Goal: Transaction & Acquisition: Purchase product/service

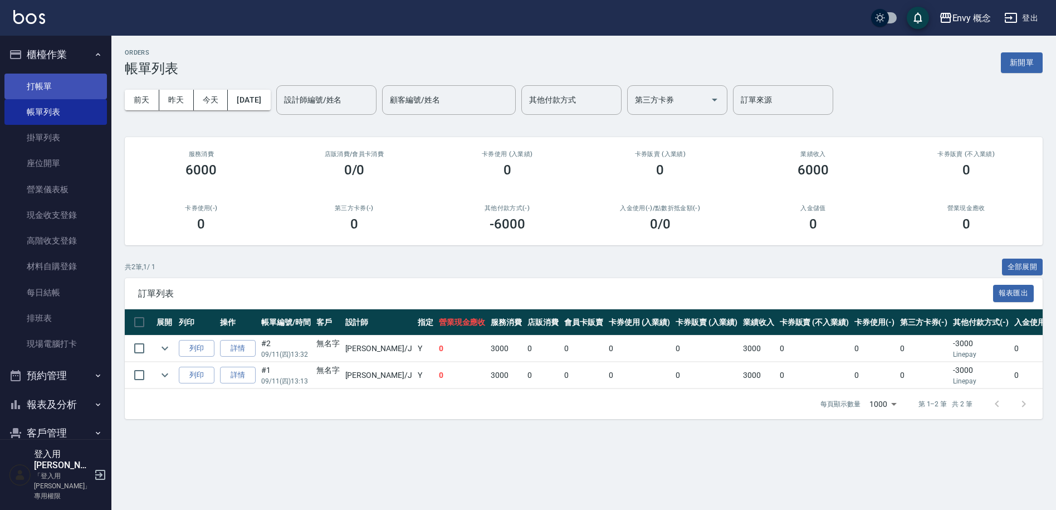
click at [48, 78] on link "打帳單" at bounding box center [55, 87] width 103 height 26
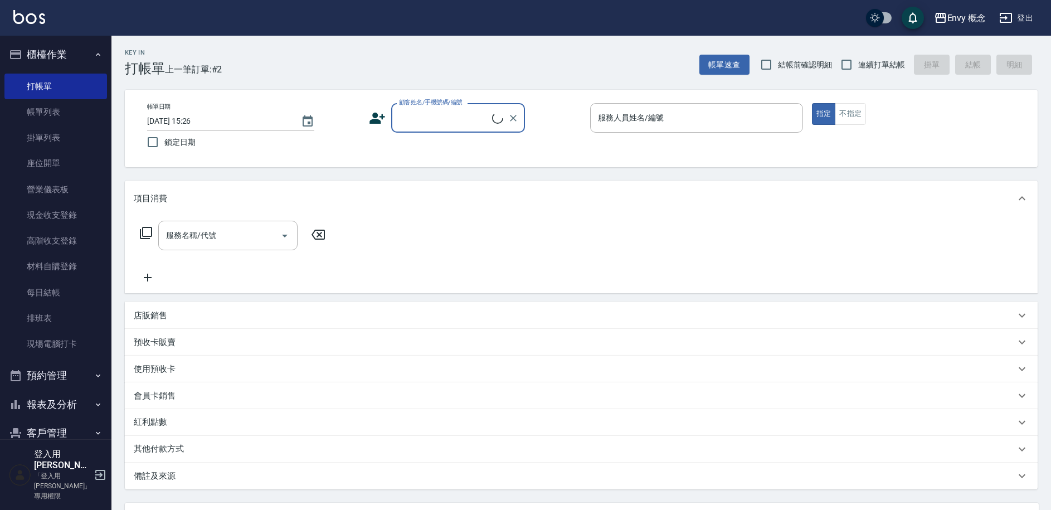
click at [480, 124] on input "顧客姓名/手機號碼/編號" at bounding box center [444, 118] width 96 height 20
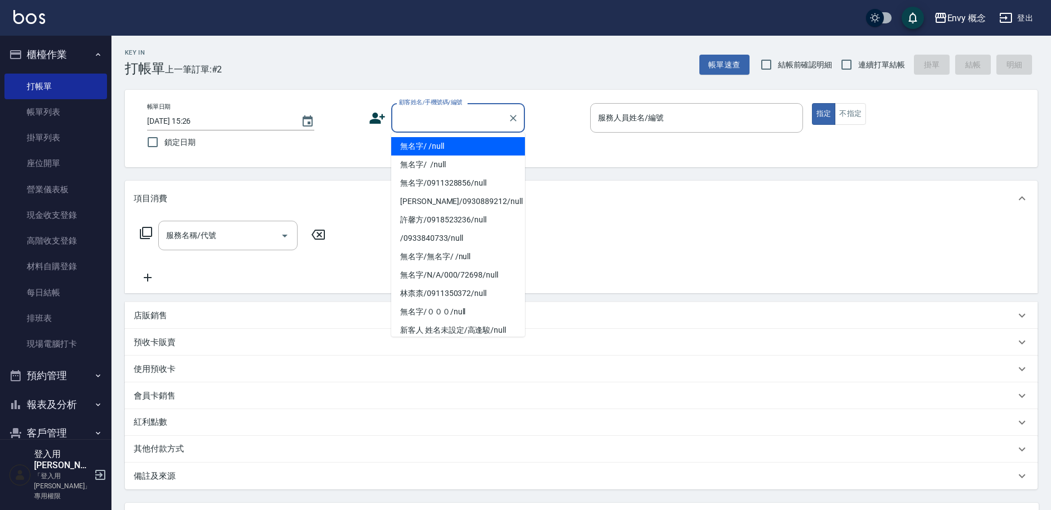
click at [488, 145] on li "無名字/ /null" at bounding box center [458, 146] width 134 height 18
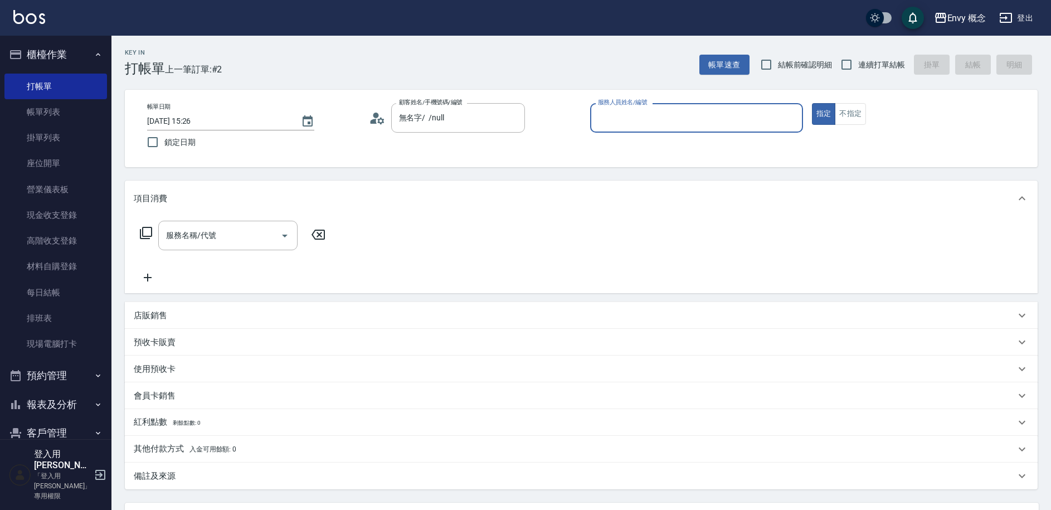
type input "無名字/ /null"
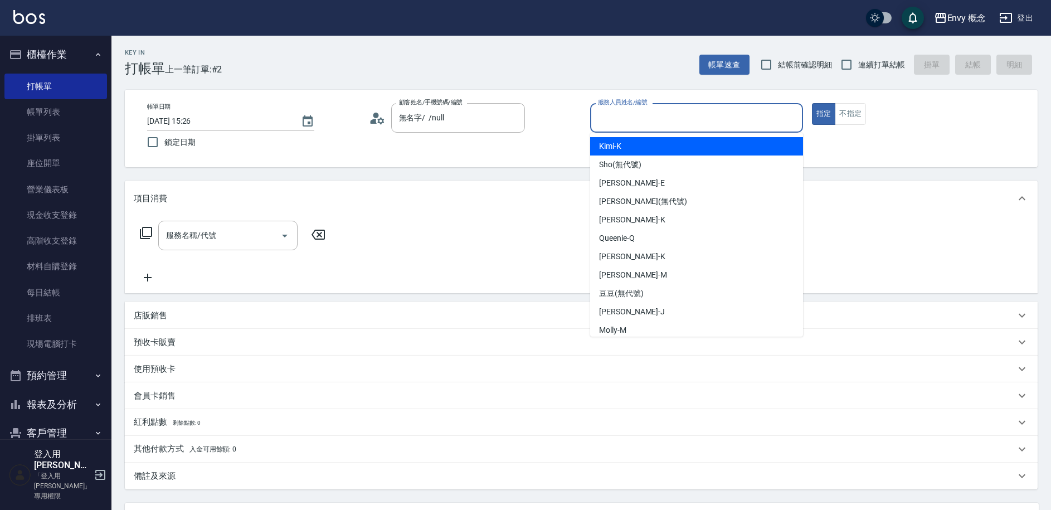
click at [656, 119] on input "服務人員姓名/編號" at bounding box center [696, 118] width 203 height 20
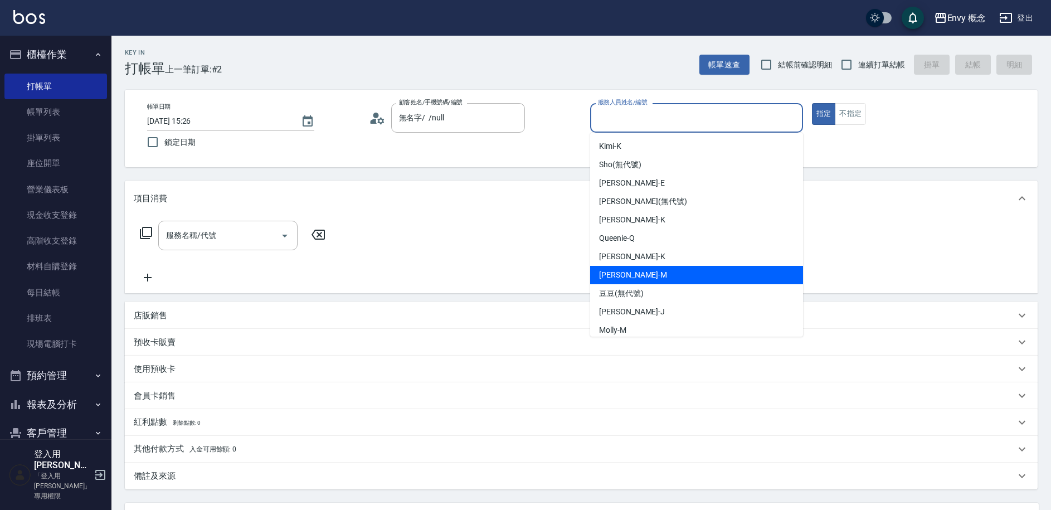
scroll to position [2, 0]
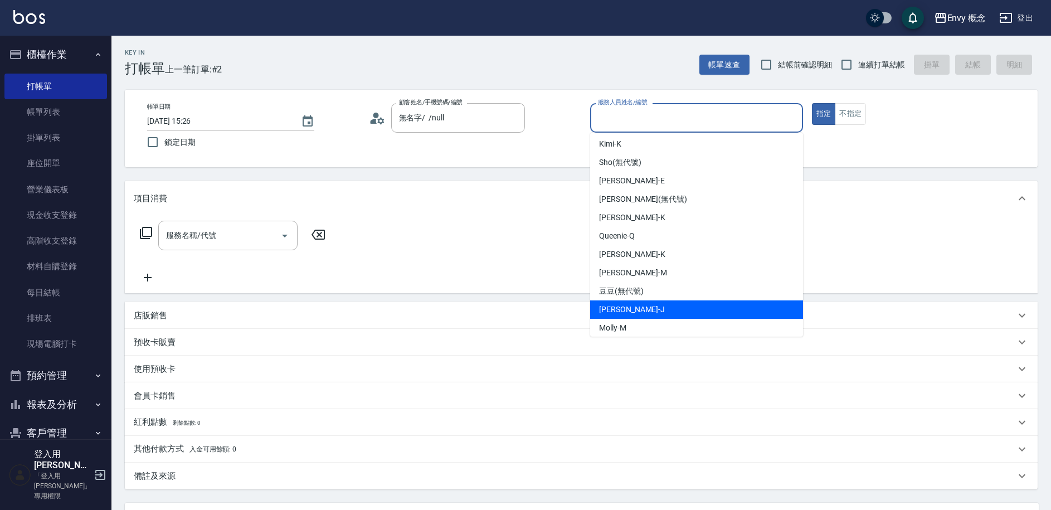
click at [626, 310] on span "[PERSON_NAME]" at bounding box center [632, 310] width 66 height 12
type input "[PERSON_NAME]"
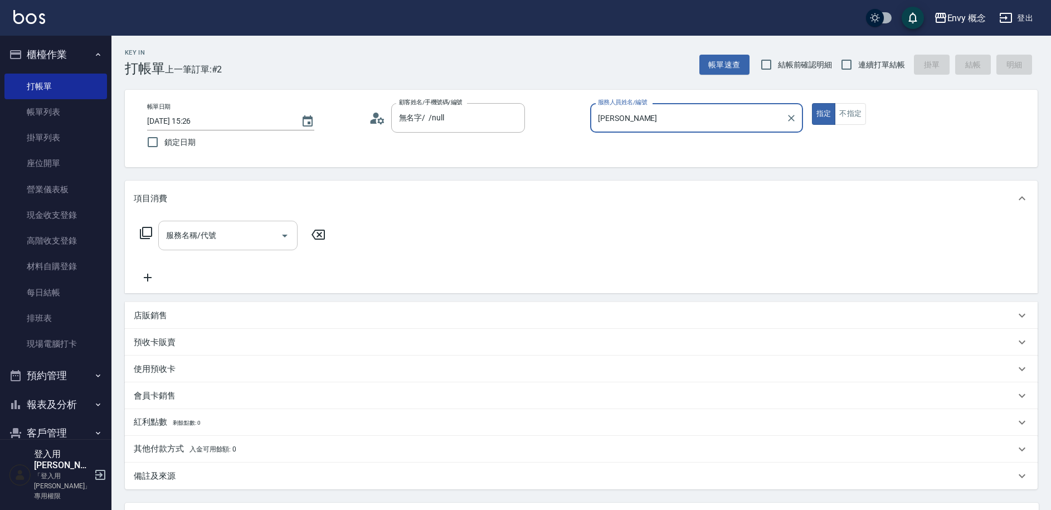
click at [189, 239] on input "服務名稱/代號" at bounding box center [219, 236] width 113 height 20
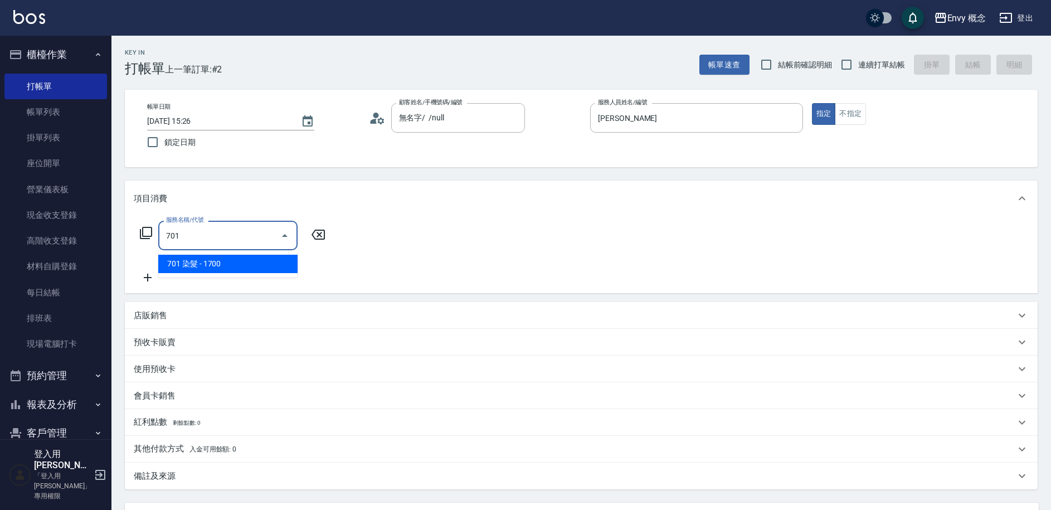
type input "701 染髮(701)"
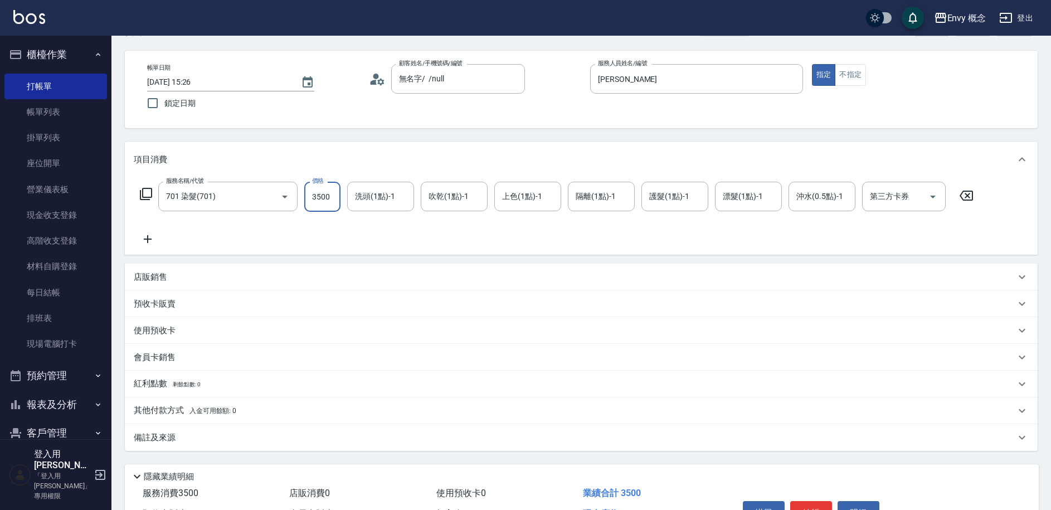
scroll to position [106, 0]
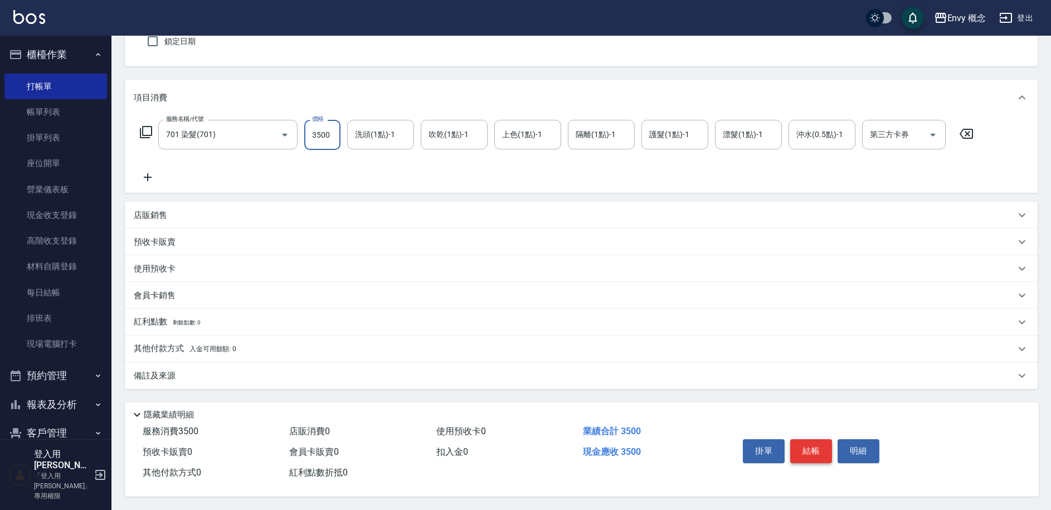
type input "3500"
click at [826, 456] on button "結帳" at bounding box center [811, 450] width 42 height 23
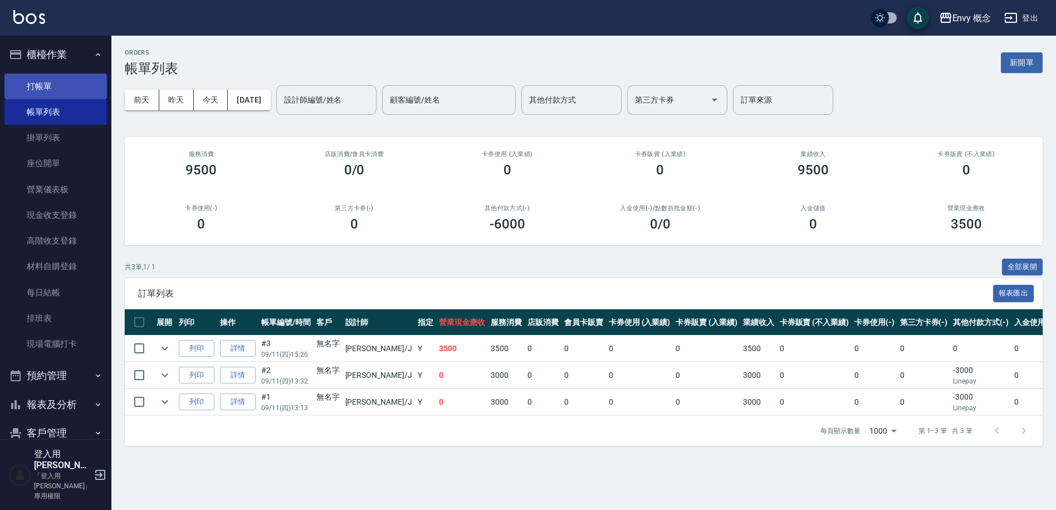
click at [35, 87] on link "打帳單" at bounding box center [55, 87] width 103 height 26
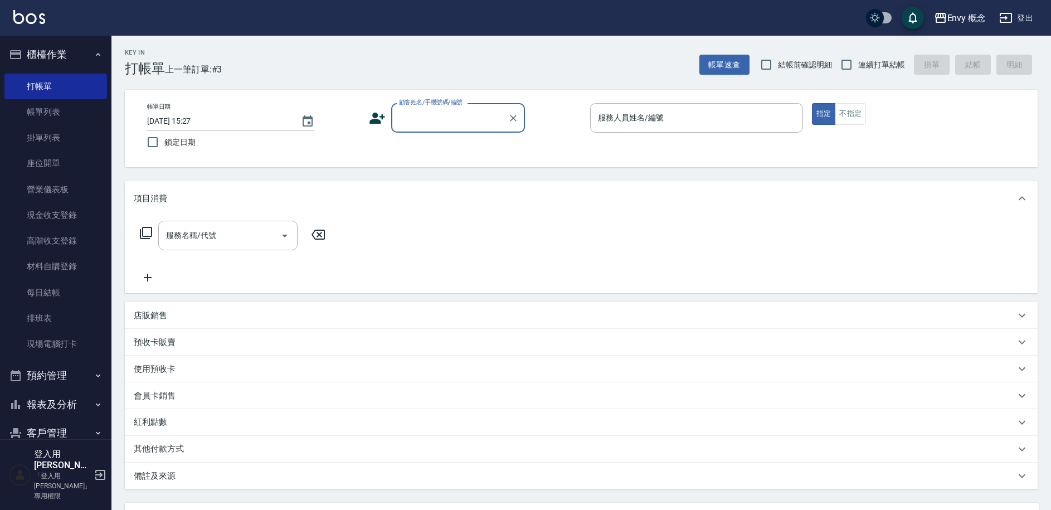
click at [424, 130] on div "顧客姓名/手機號碼/編號" at bounding box center [458, 118] width 134 height 30
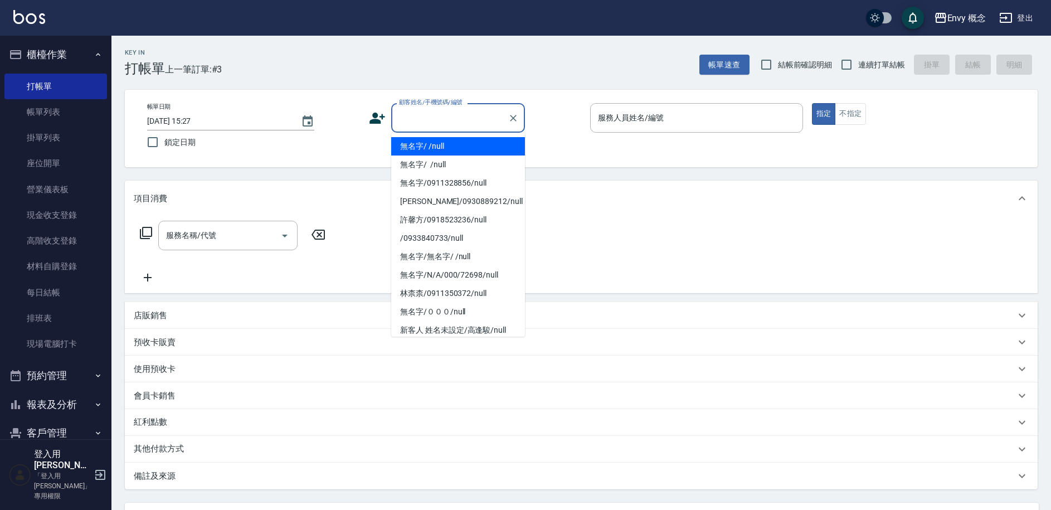
click at [432, 141] on li "無名字/ /null" at bounding box center [458, 146] width 134 height 18
type input "無名字/ /null"
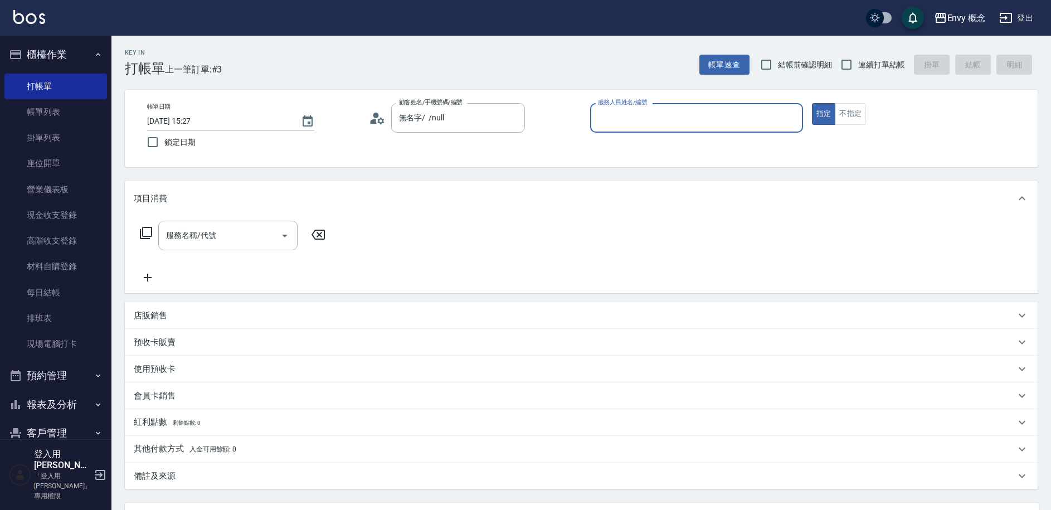
click at [601, 120] on input "服務人員姓名/編號" at bounding box center [696, 118] width 203 height 20
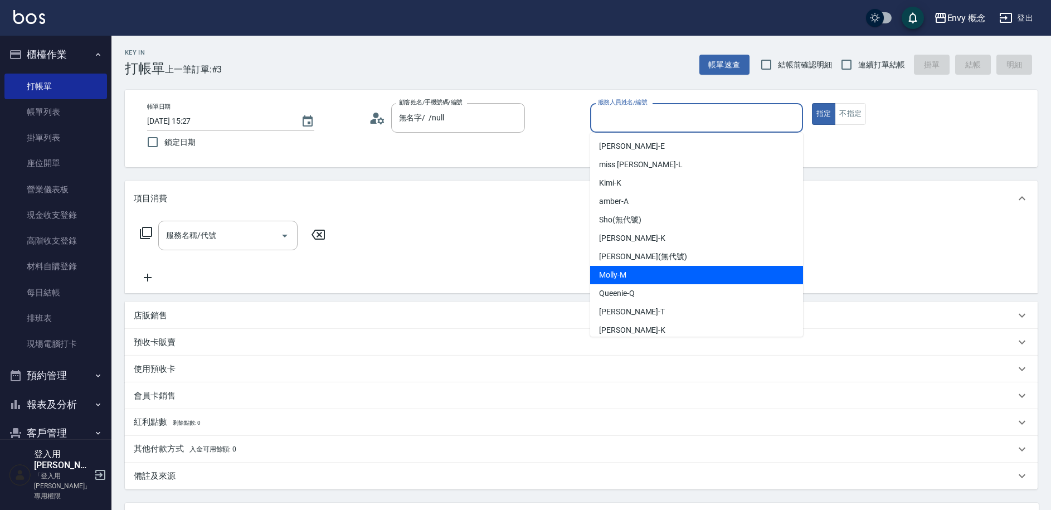
scroll to position [99, 0]
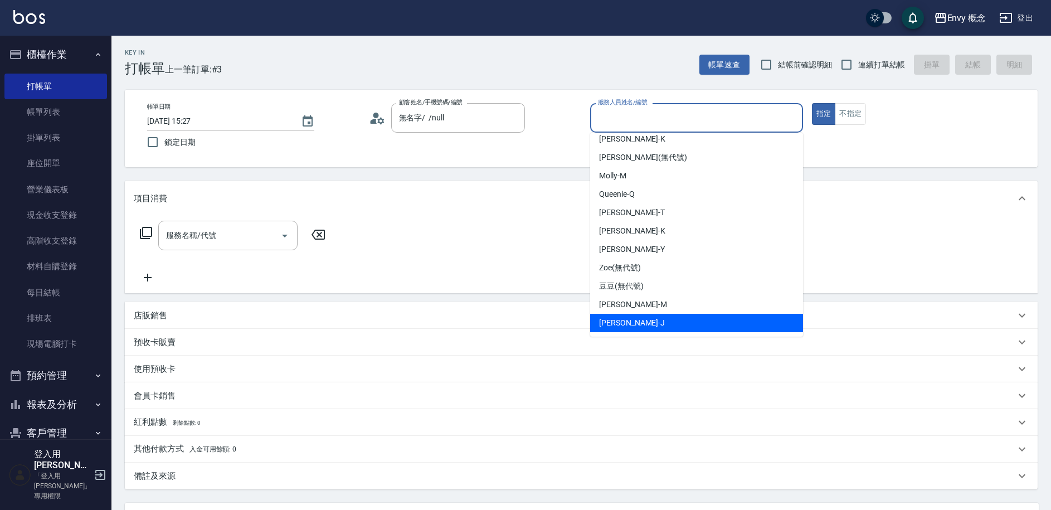
click at [632, 318] on div "[PERSON_NAME]" at bounding box center [696, 323] width 213 height 18
type input "[PERSON_NAME]"
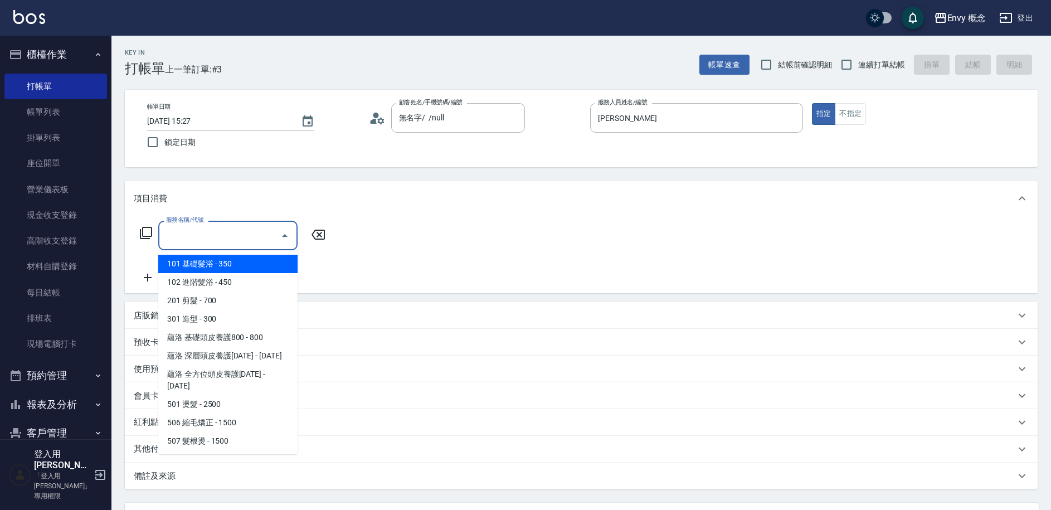
click at [256, 232] on input "服務名稱/代號" at bounding box center [219, 236] width 113 height 20
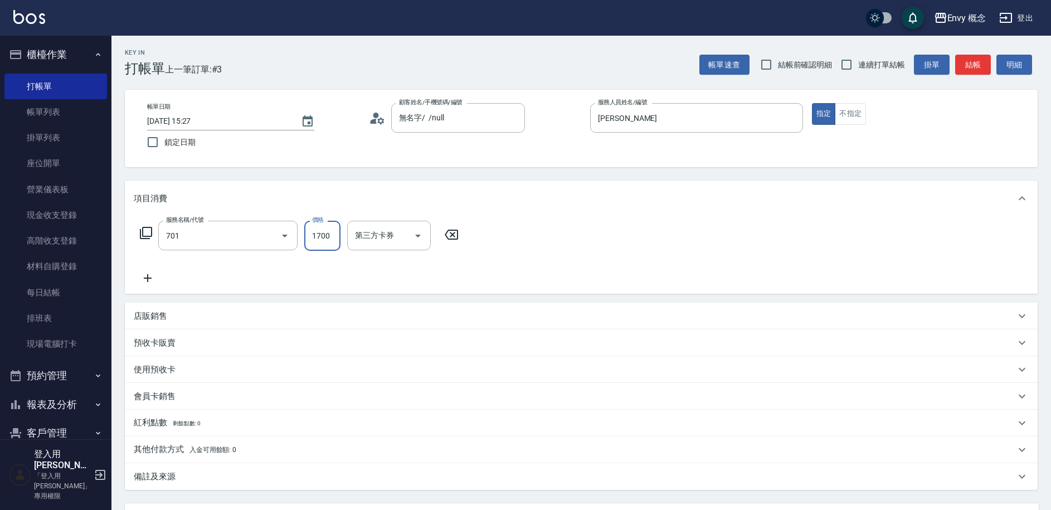
type input "701 染髮(701)"
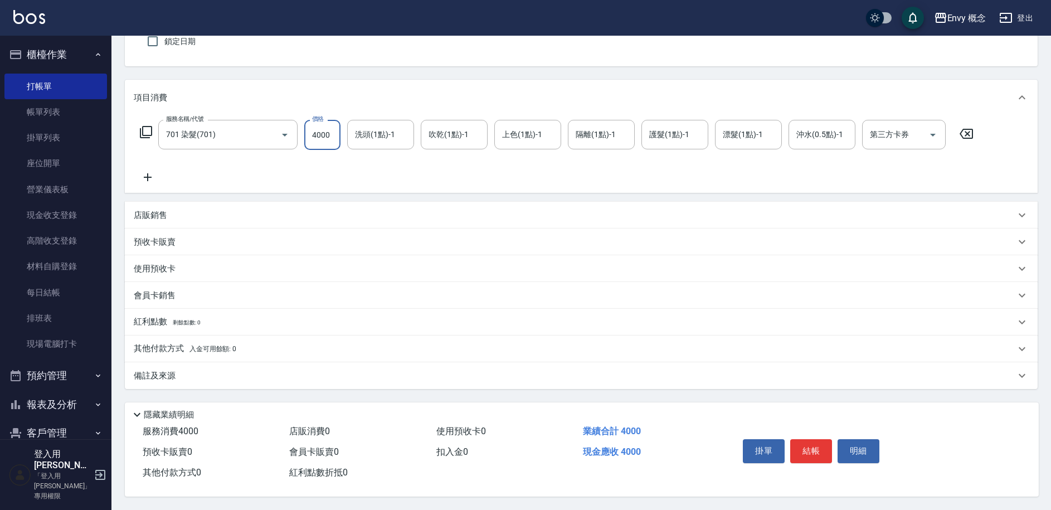
scroll to position [105, 0]
type input "4000"
click at [819, 445] on button "結帳" at bounding box center [811, 450] width 42 height 23
